Goal: Information Seeking & Learning: Learn about a topic

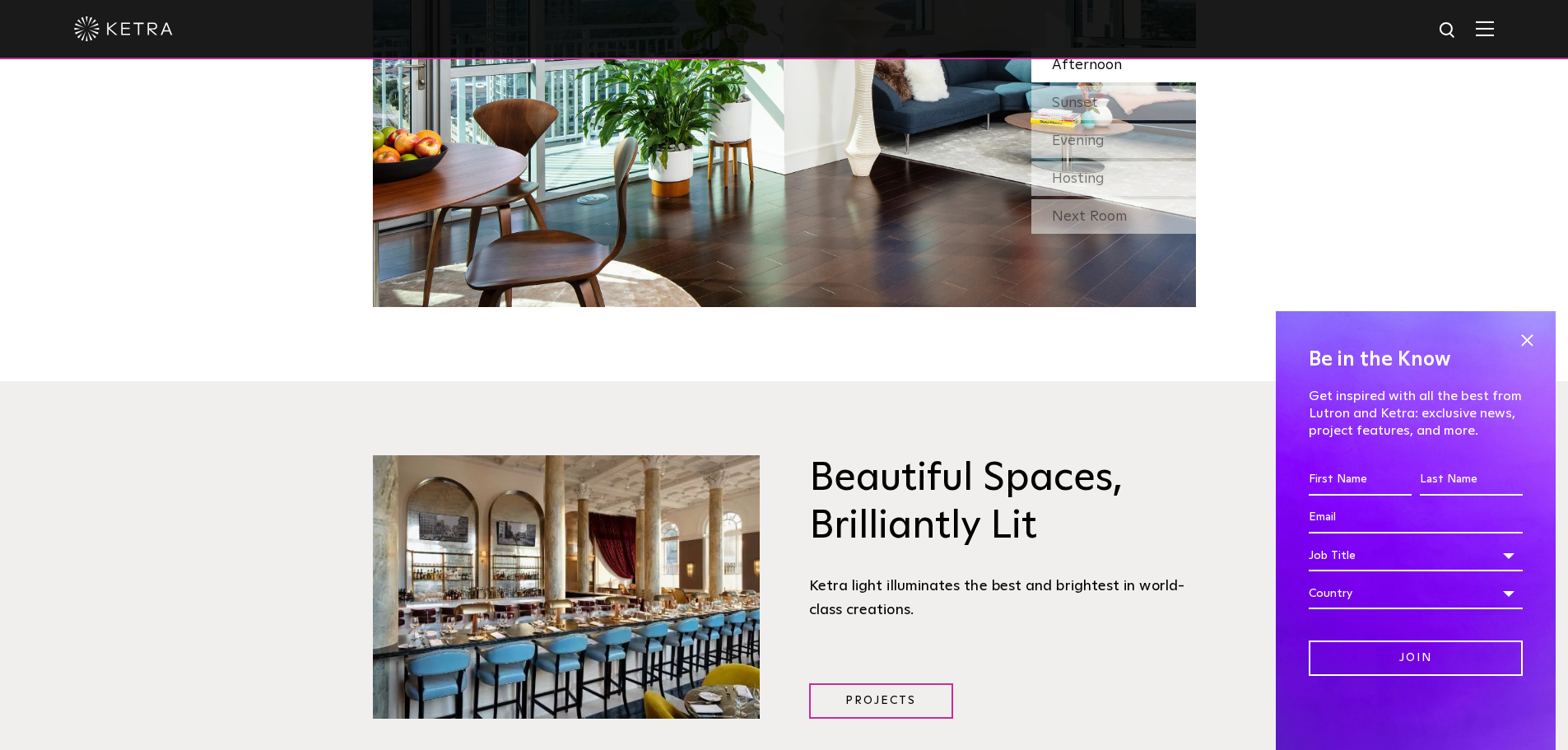
scroll to position [1867, 0]
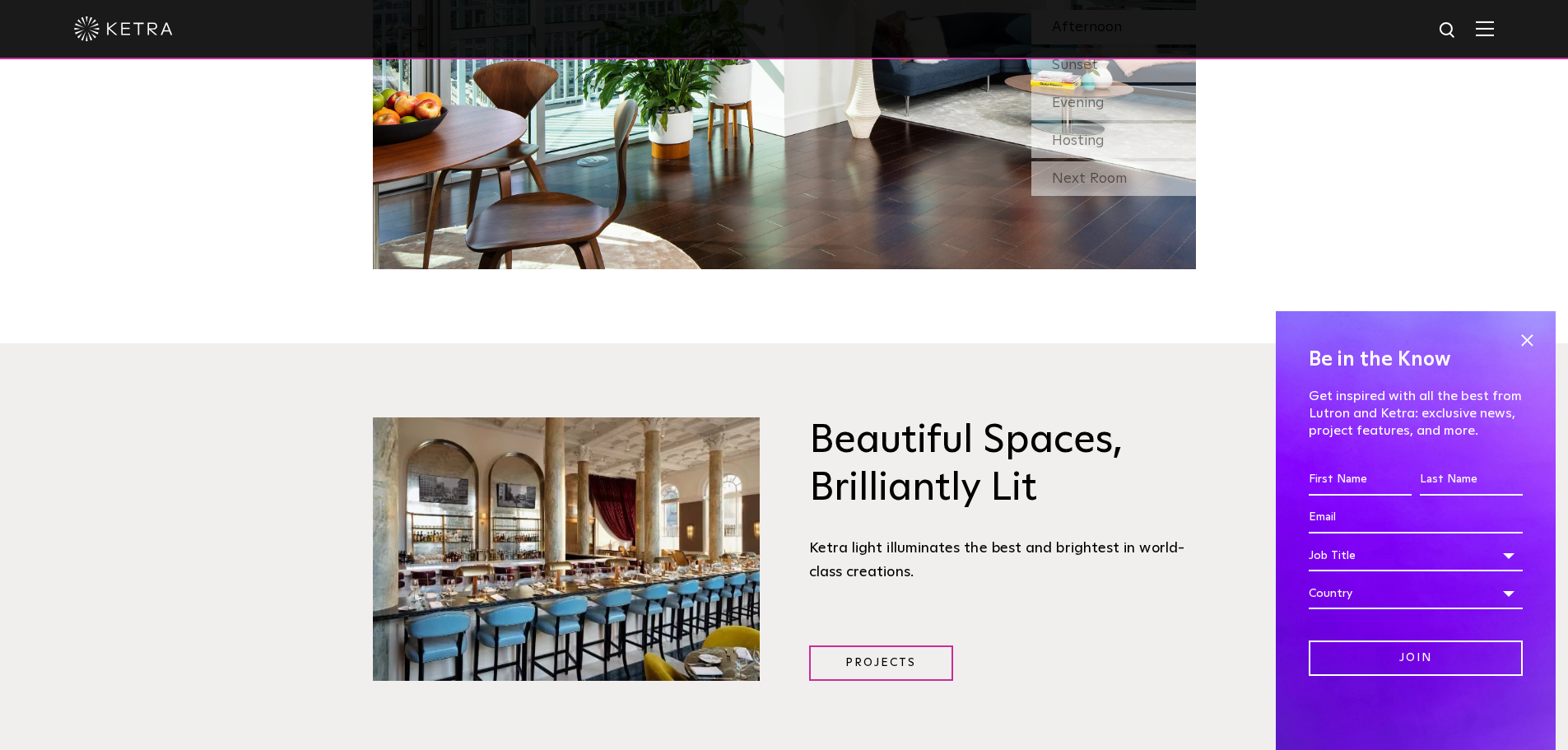
click at [1522, 316] on div "Be in the Know Get inspired with all the best from Lutron and [PERSON_NAME]: ex…" at bounding box center [1416, 531] width 280 height 439
click at [1520, 345] on span at bounding box center [1528, 340] width 25 height 25
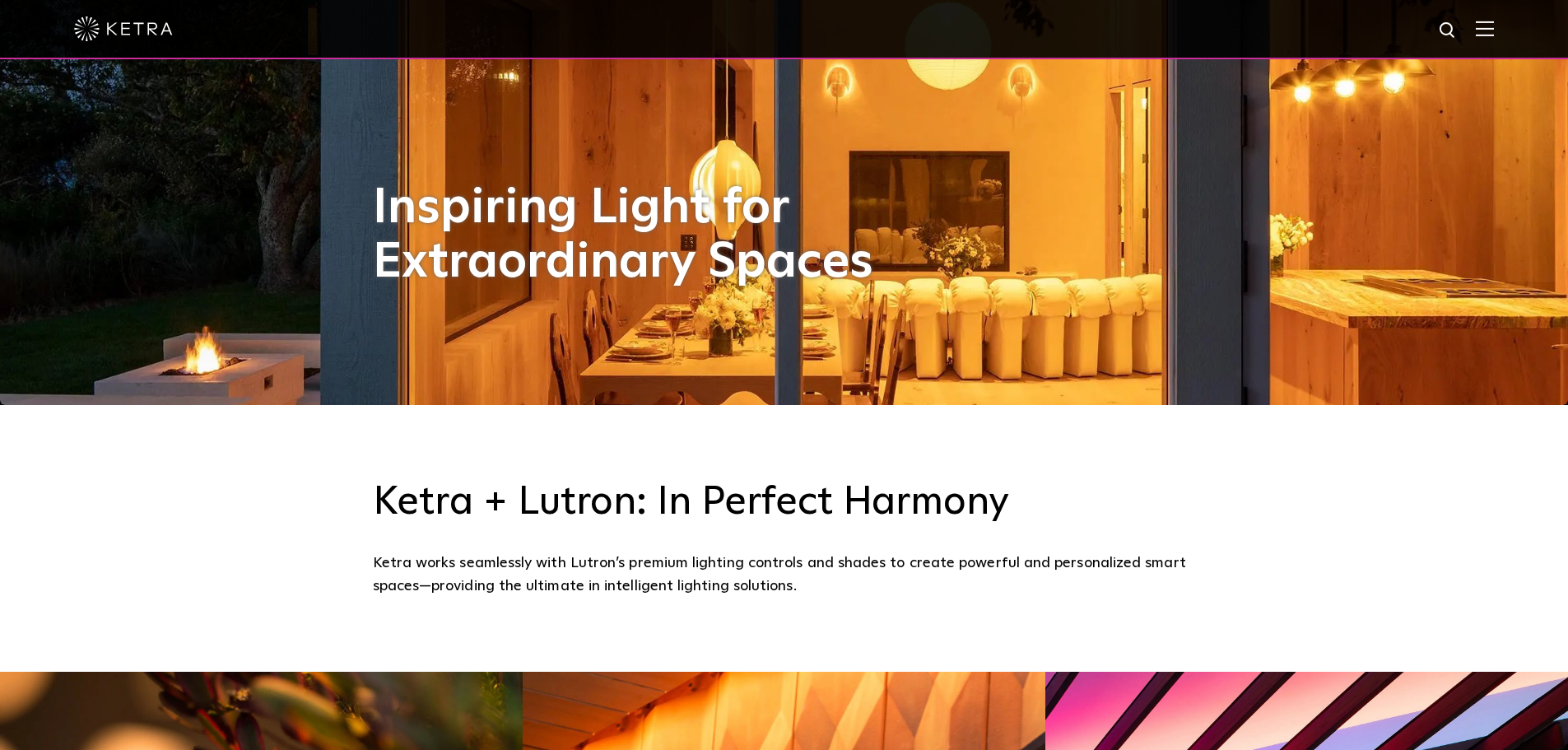
scroll to position [0, 0]
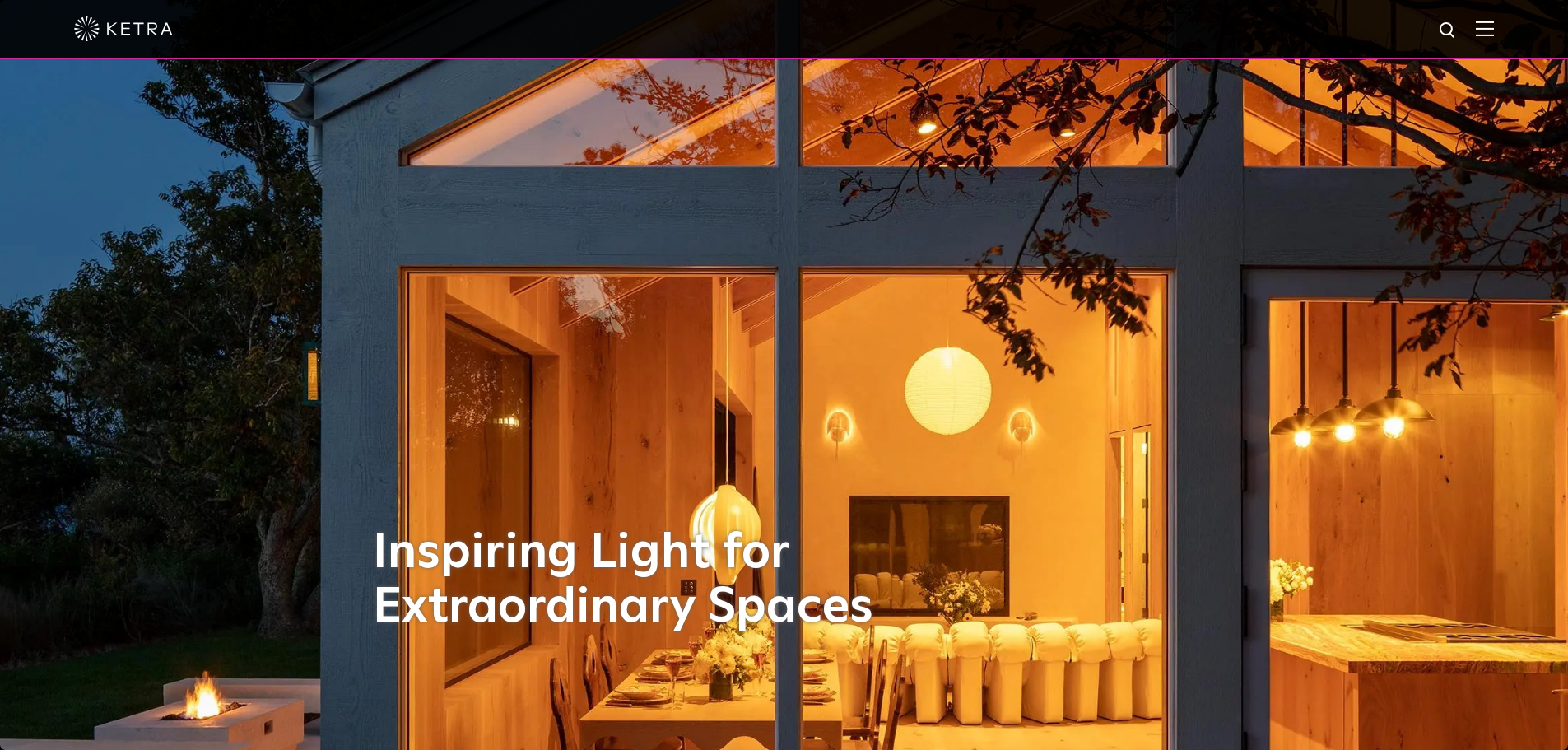
click at [1519, 19] on div at bounding box center [784, 30] width 1568 height 59
click at [1495, 35] on img at bounding box center [1486, 28] width 18 height 16
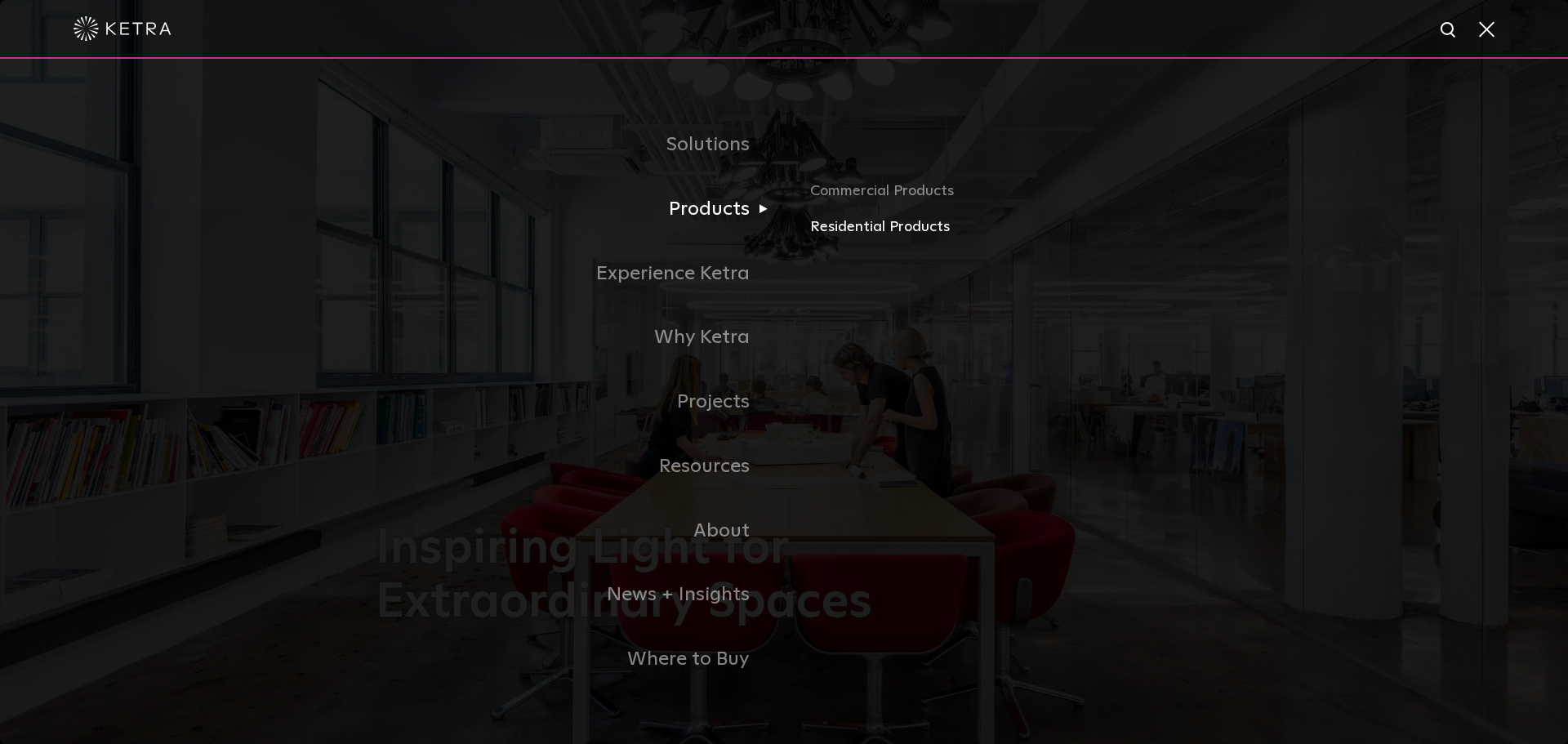
click at [871, 230] on link "Residential Products" at bounding box center [1001, 227] width 383 height 24
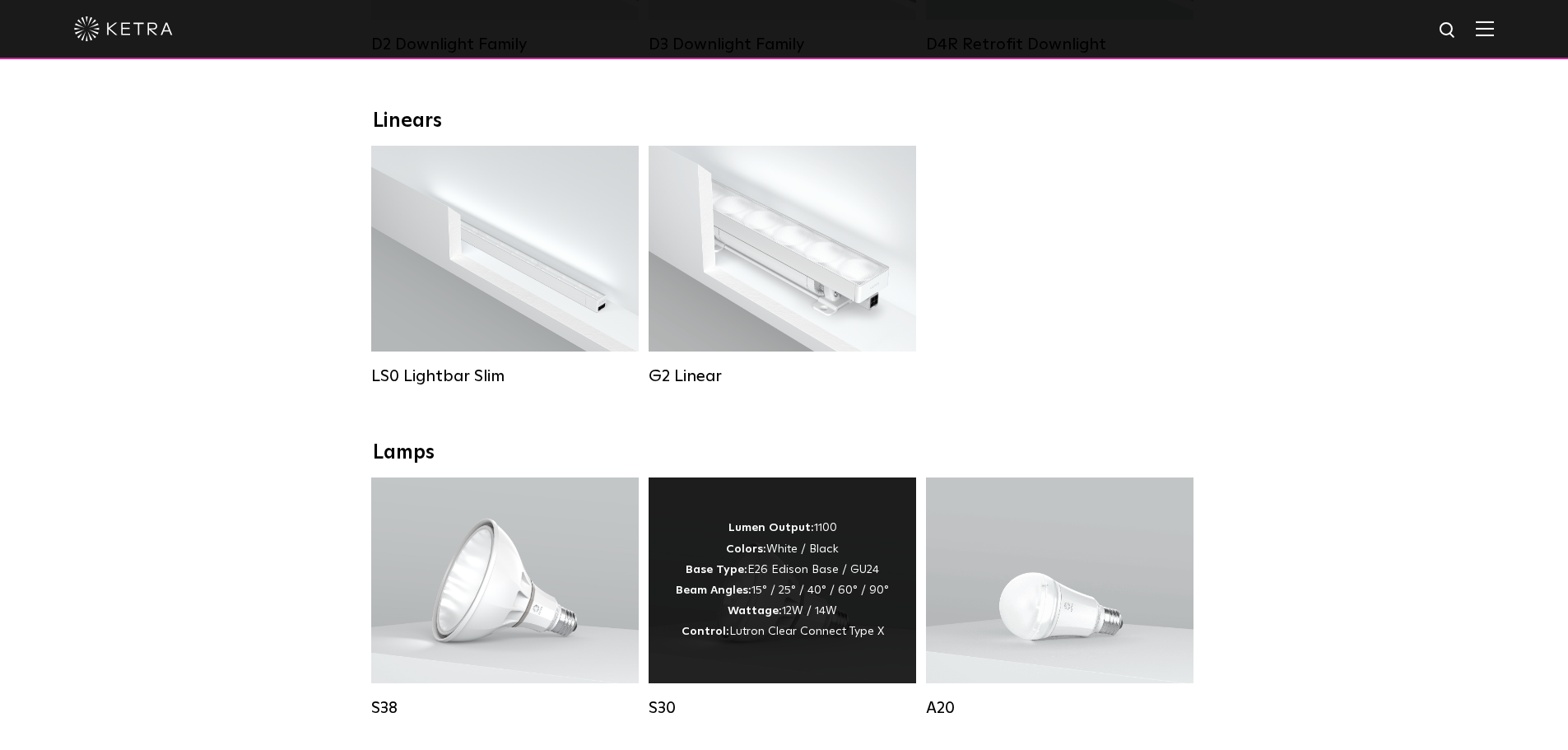
scroll to position [110, 0]
